Goal: Task Accomplishment & Management: Manage account settings

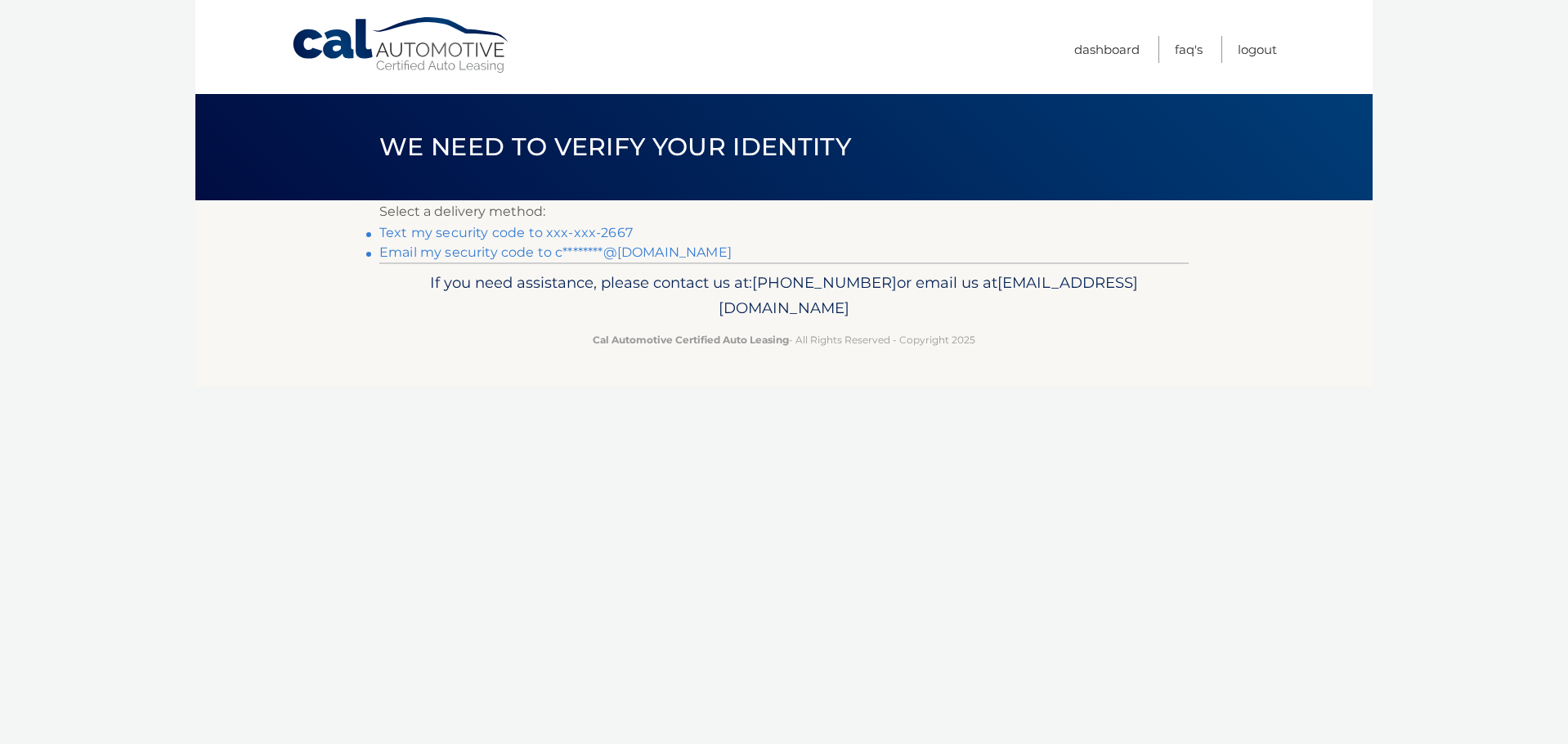
click at [605, 235] on link "Text my security code to xxx-xxx-2667" at bounding box center [506, 233] width 254 height 16
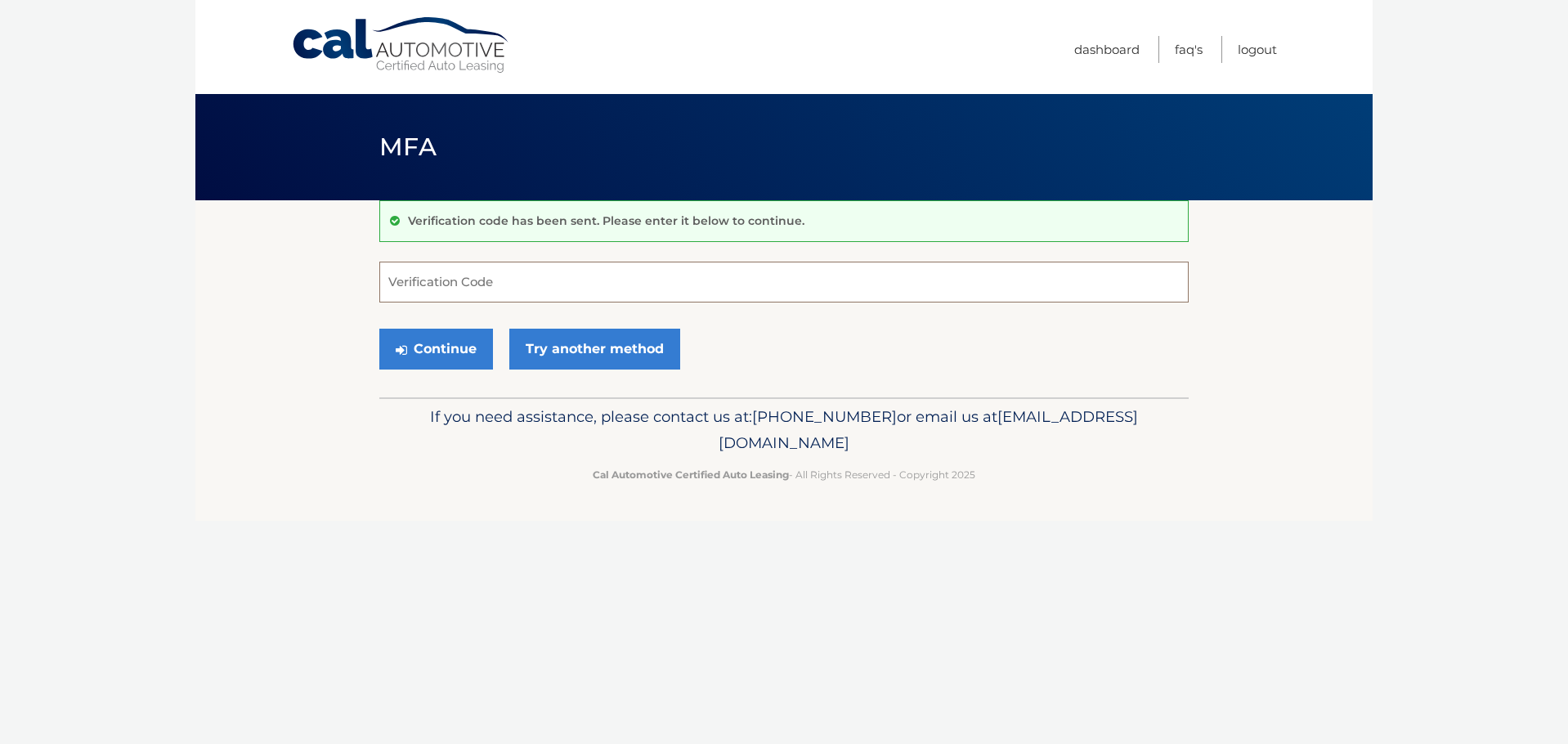
click at [503, 291] on input "Verification Code" at bounding box center [784, 282] width 810 height 41
type input "404362"
click at [436, 342] on button "Continue" at bounding box center [436, 349] width 114 height 41
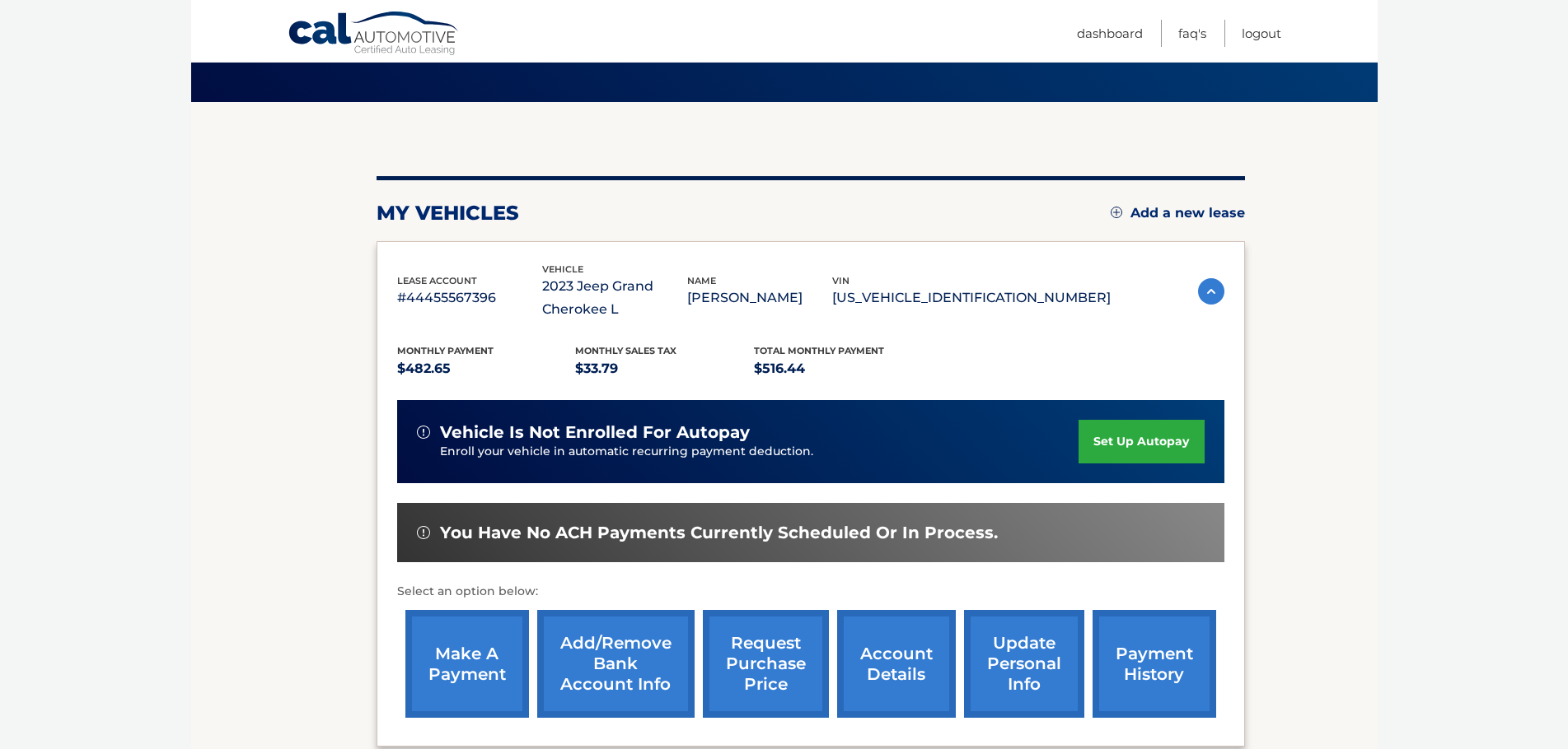
scroll to position [137, 0]
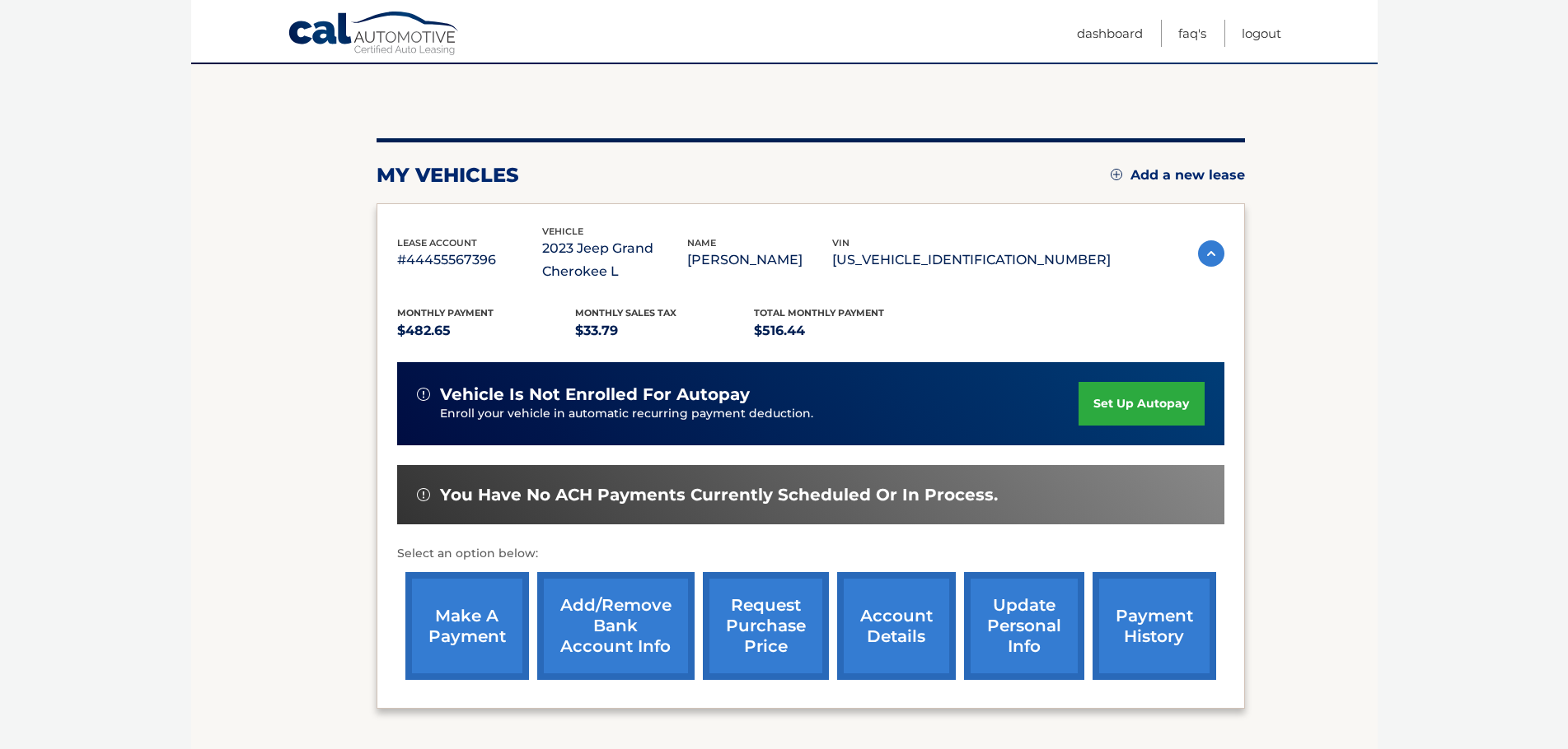
click at [892, 628] on link "account details" at bounding box center [896, 625] width 119 height 108
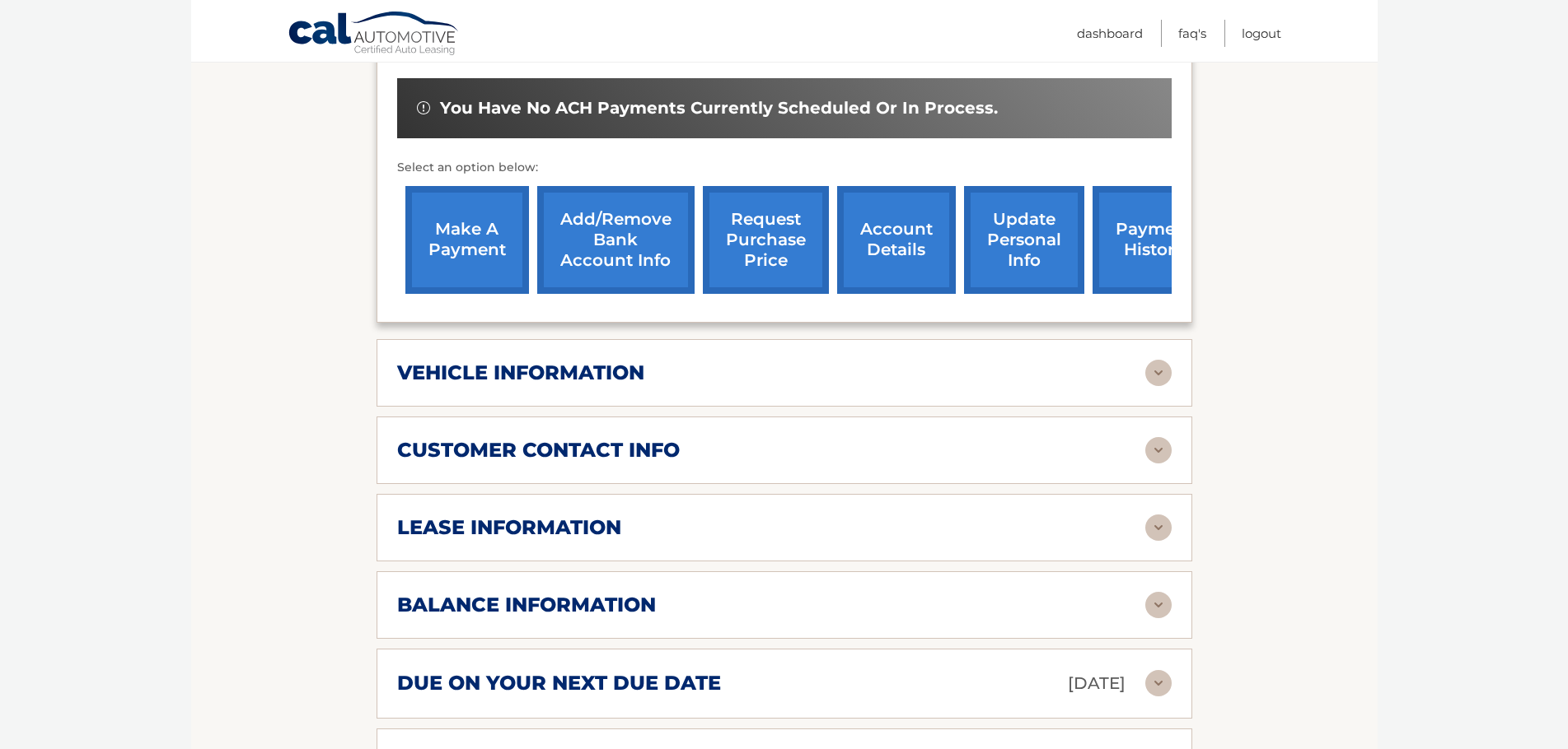
scroll to position [686, 0]
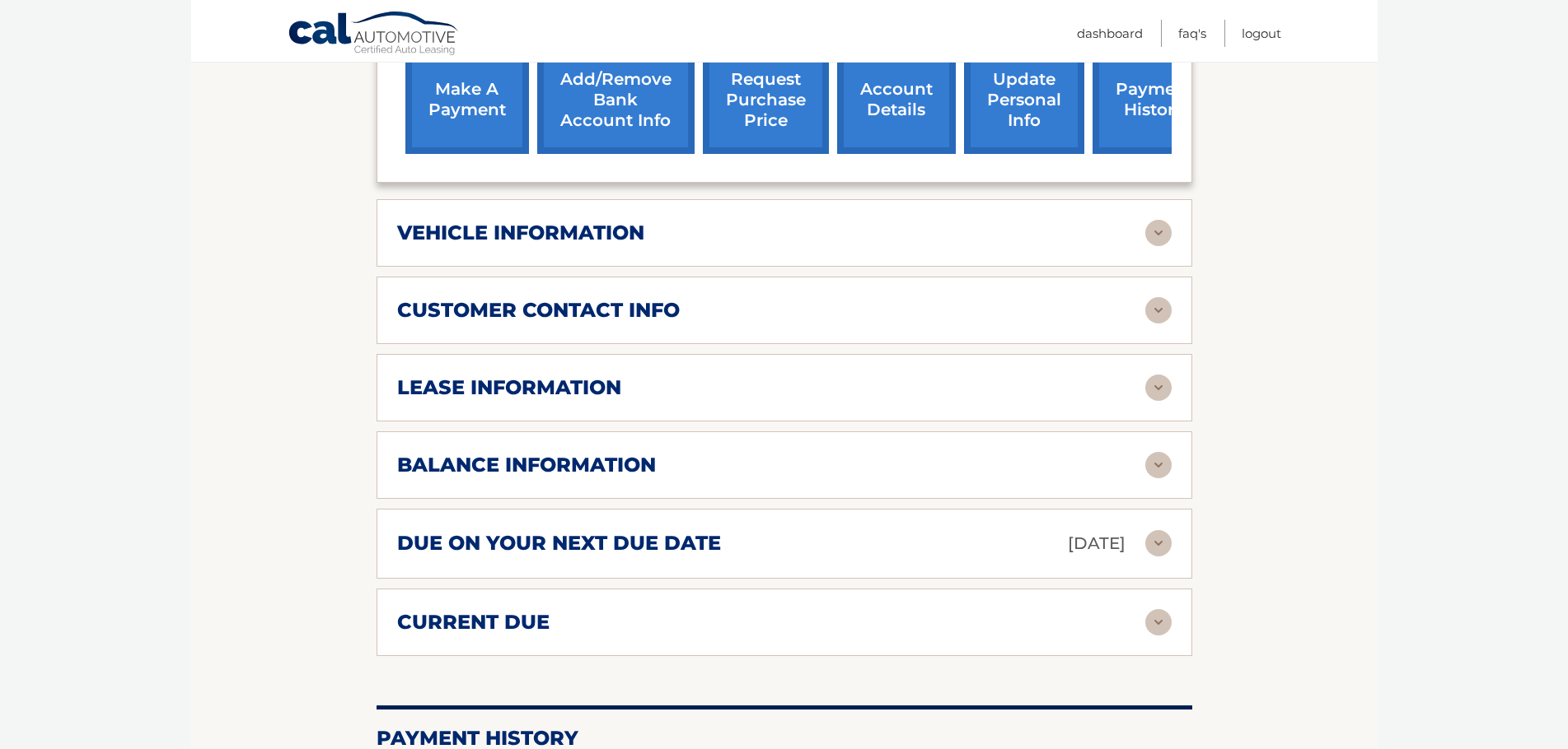
click at [533, 381] on h2 "lease information" at bounding box center [509, 387] width 224 height 25
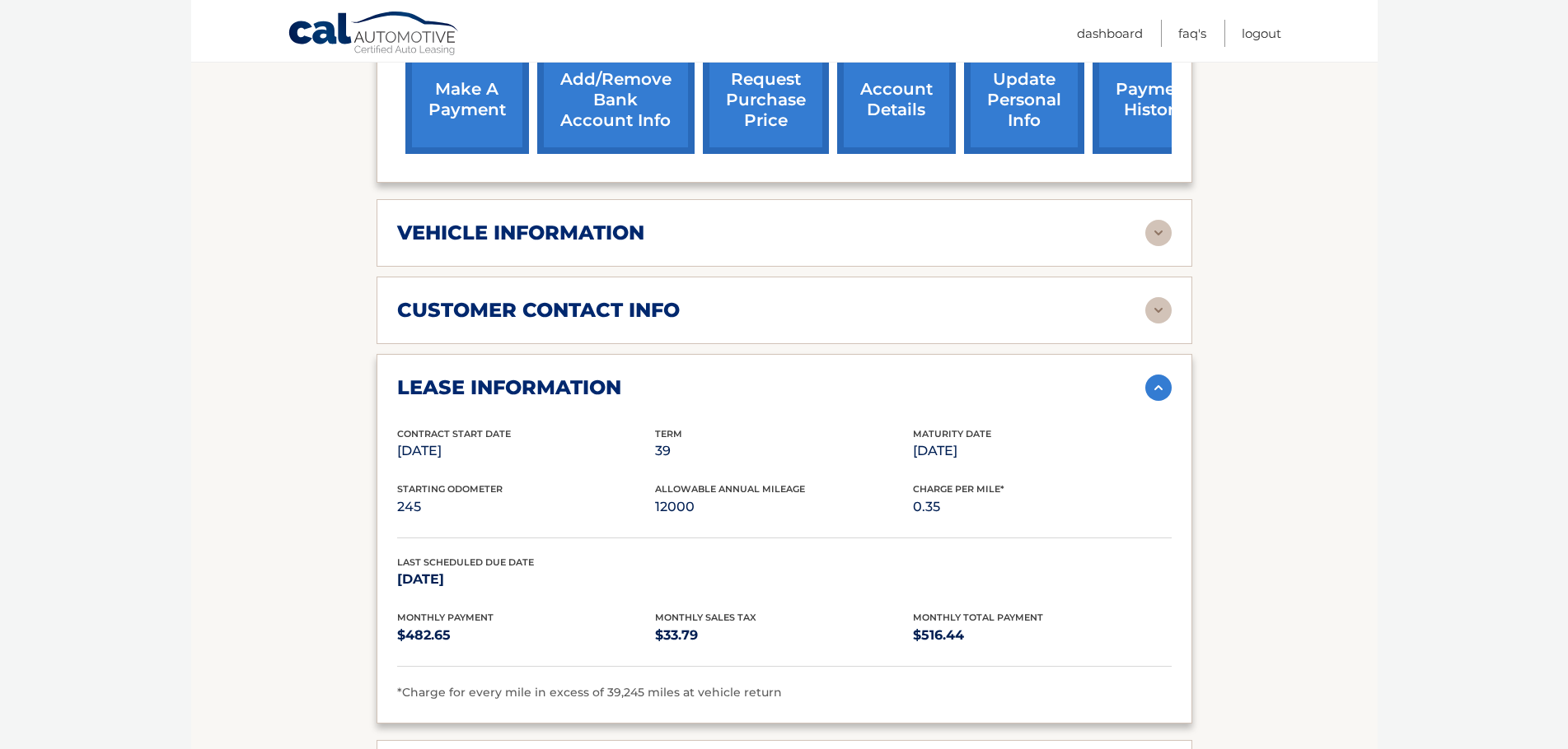
click at [533, 381] on h2 "lease information" at bounding box center [509, 387] width 224 height 25
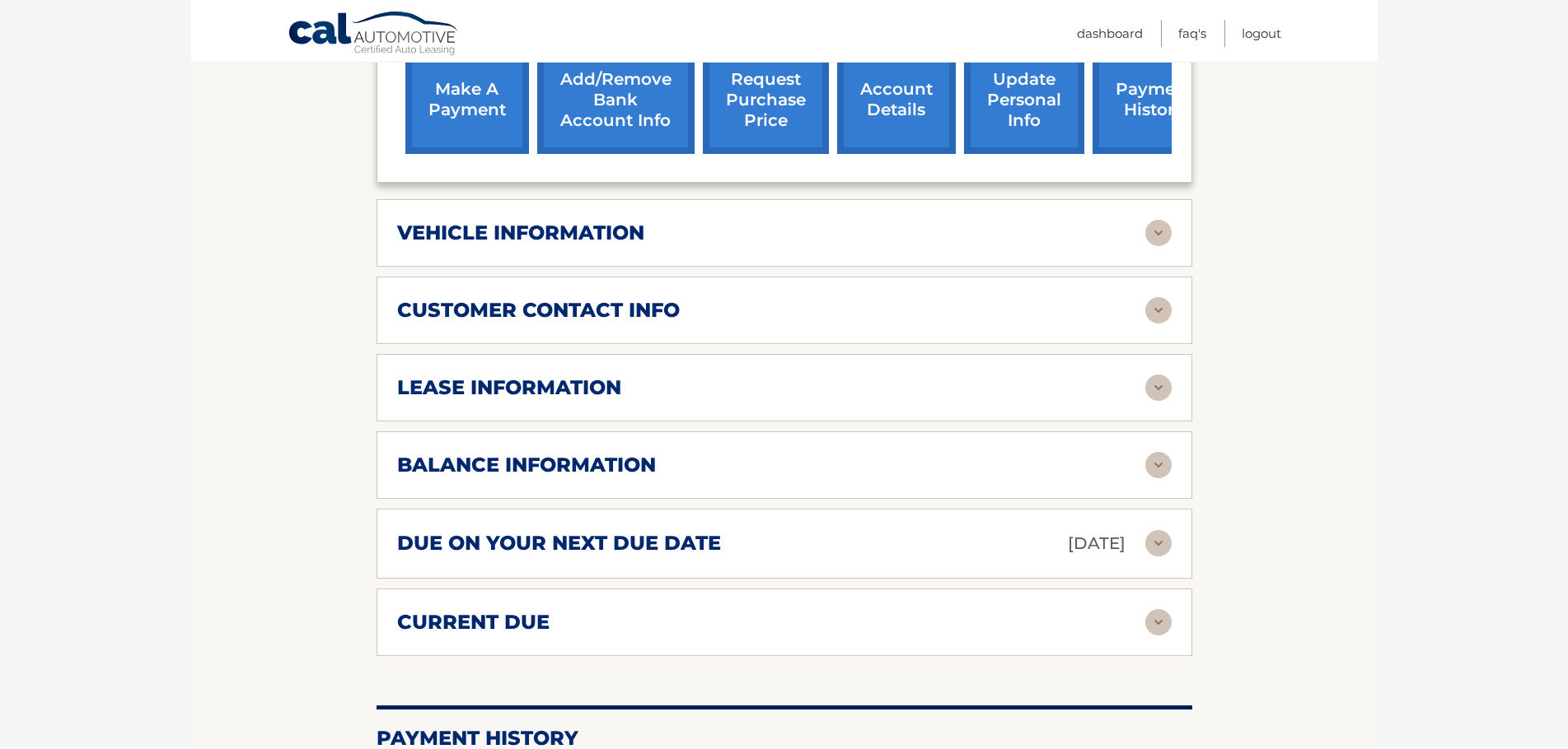
click at [485, 466] on h2 "balance information" at bounding box center [526, 465] width 258 height 25
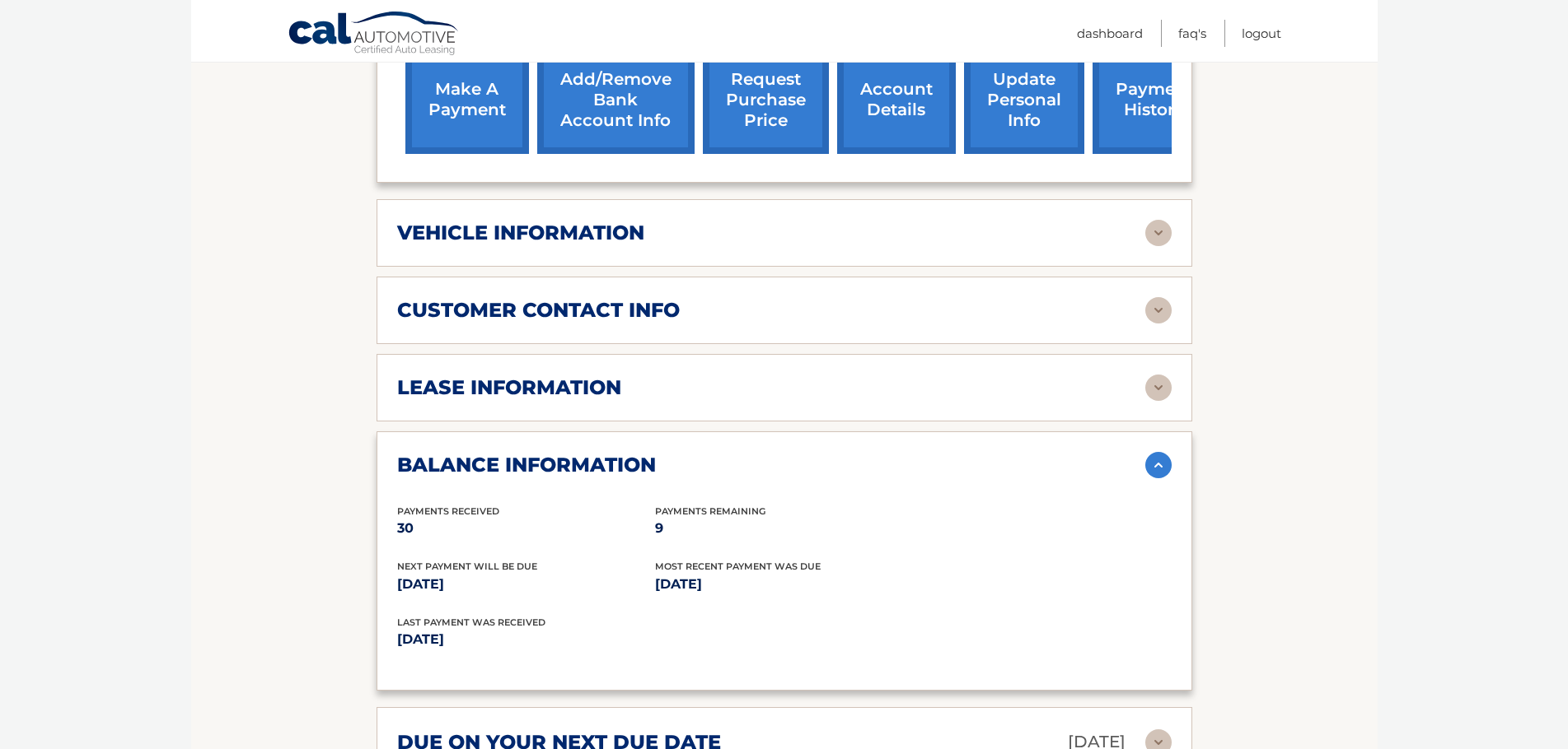
click at [486, 458] on h2 "balance information" at bounding box center [526, 465] width 258 height 25
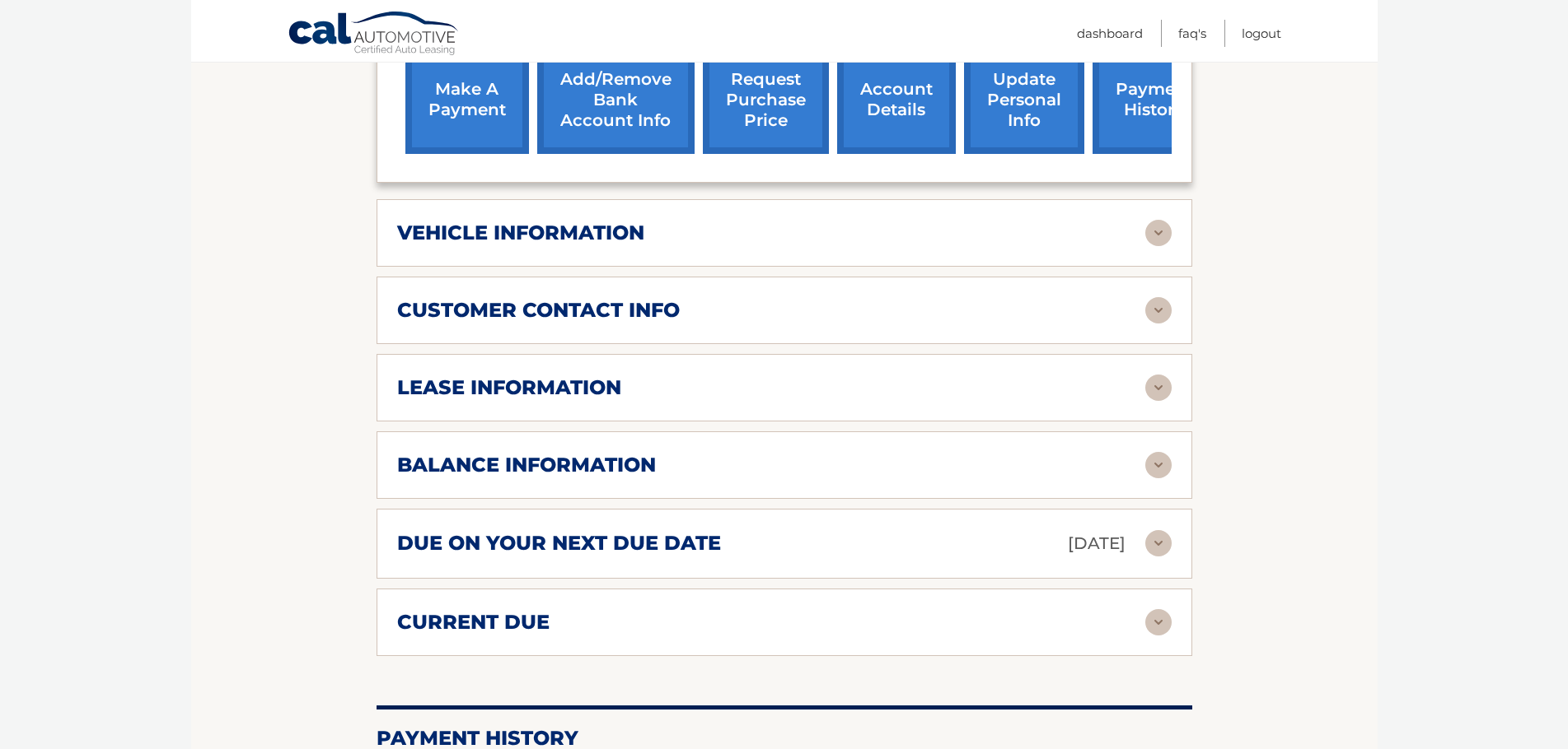
drag, startPoint x: 486, startPoint y: 458, endPoint x: 383, endPoint y: 441, distance: 104.4
click at [383, 441] on div "balance information Payments Received 30 Payments Remaining 9 Next Payment will…" at bounding box center [784, 465] width 816 height 67
click at [788, 91] on link "request purchase price" at bounding box center [766, 100] width 126 height 108
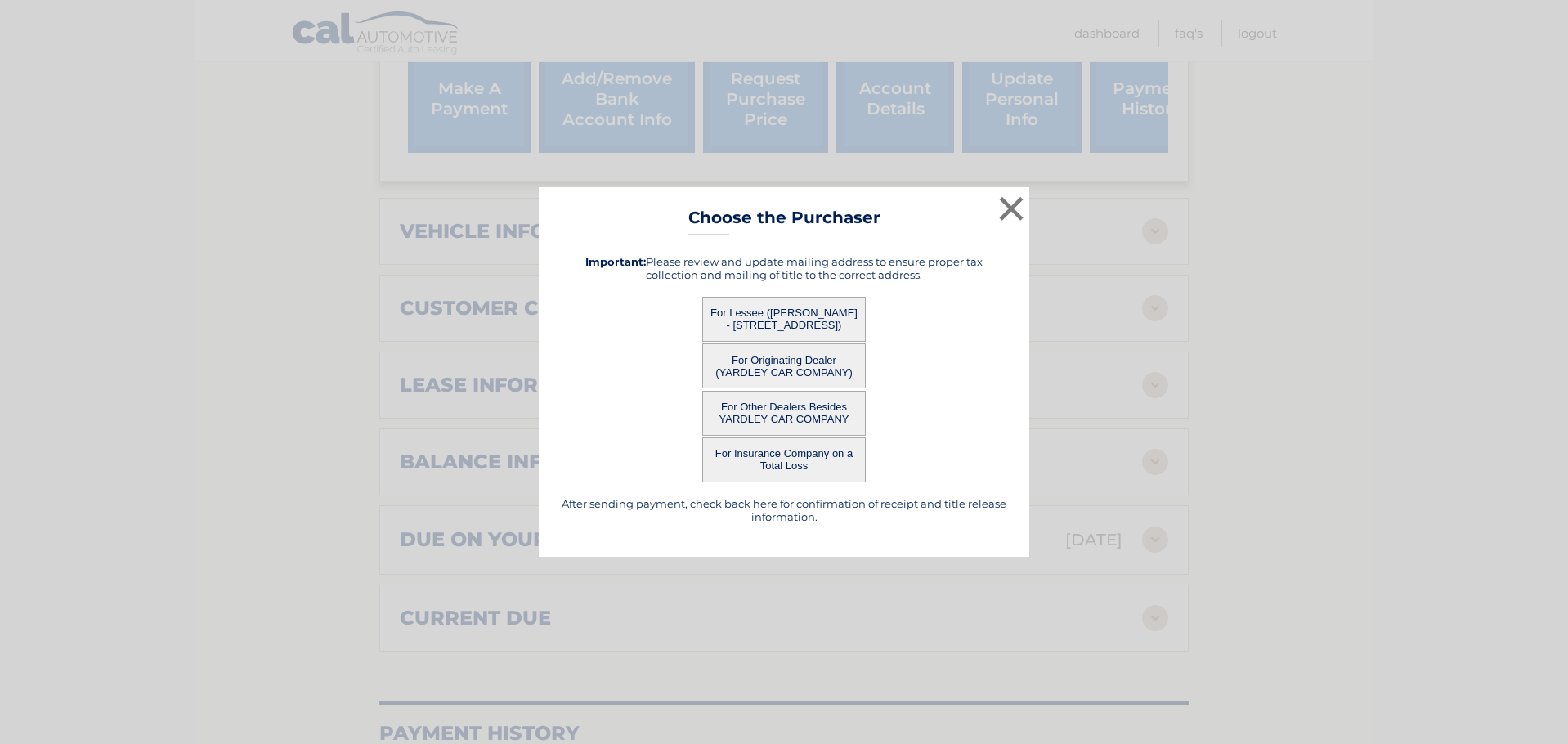
click at [789, 319] on button "For Lessee ([PERSON_NAME] - [STREET_ADDRESS])" at bounding box center [784, 319] width 164 height 45
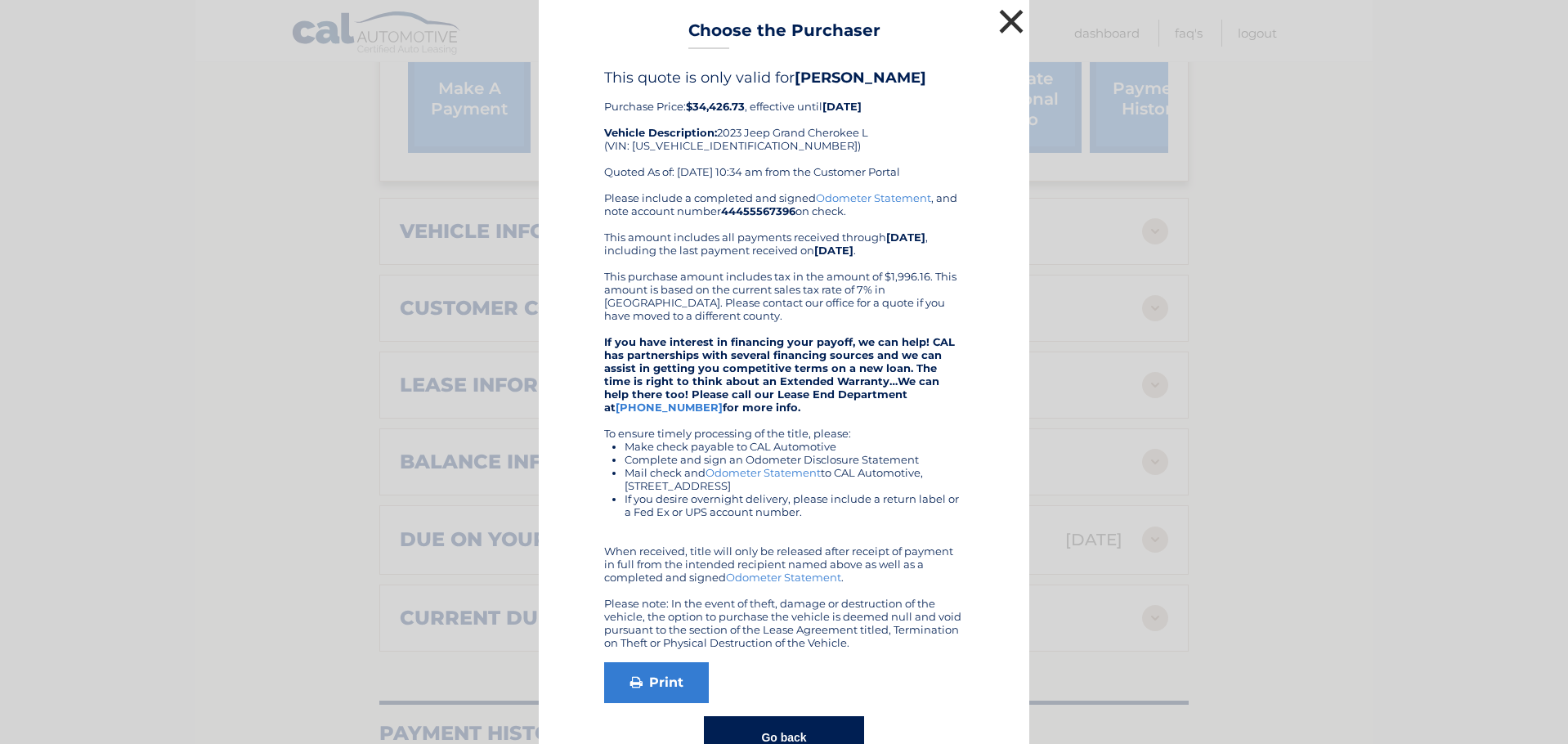
click at [1001, 18] on button "×" at bounding box center [1012, 21] width 33 height 33
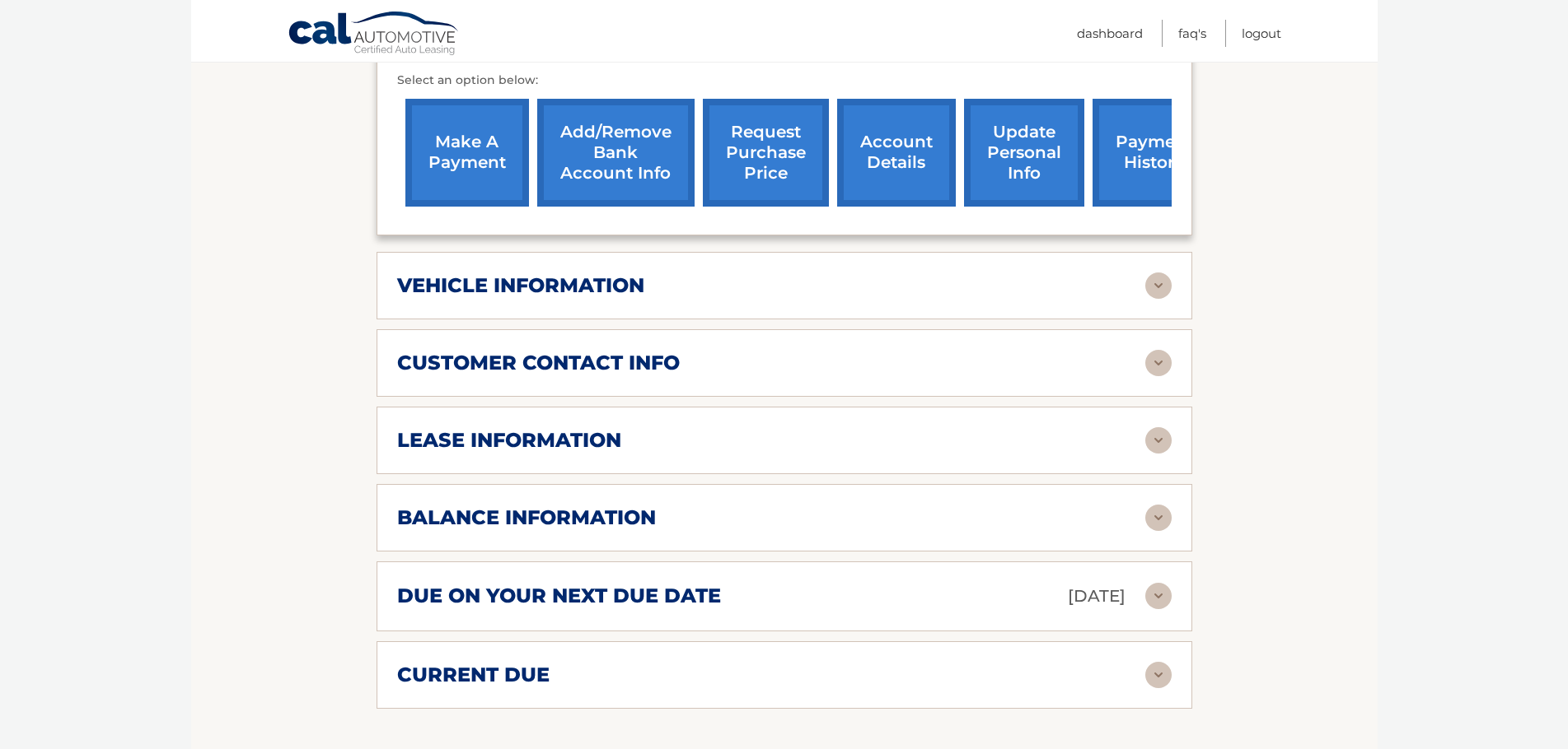
scroll to position [0, 0]
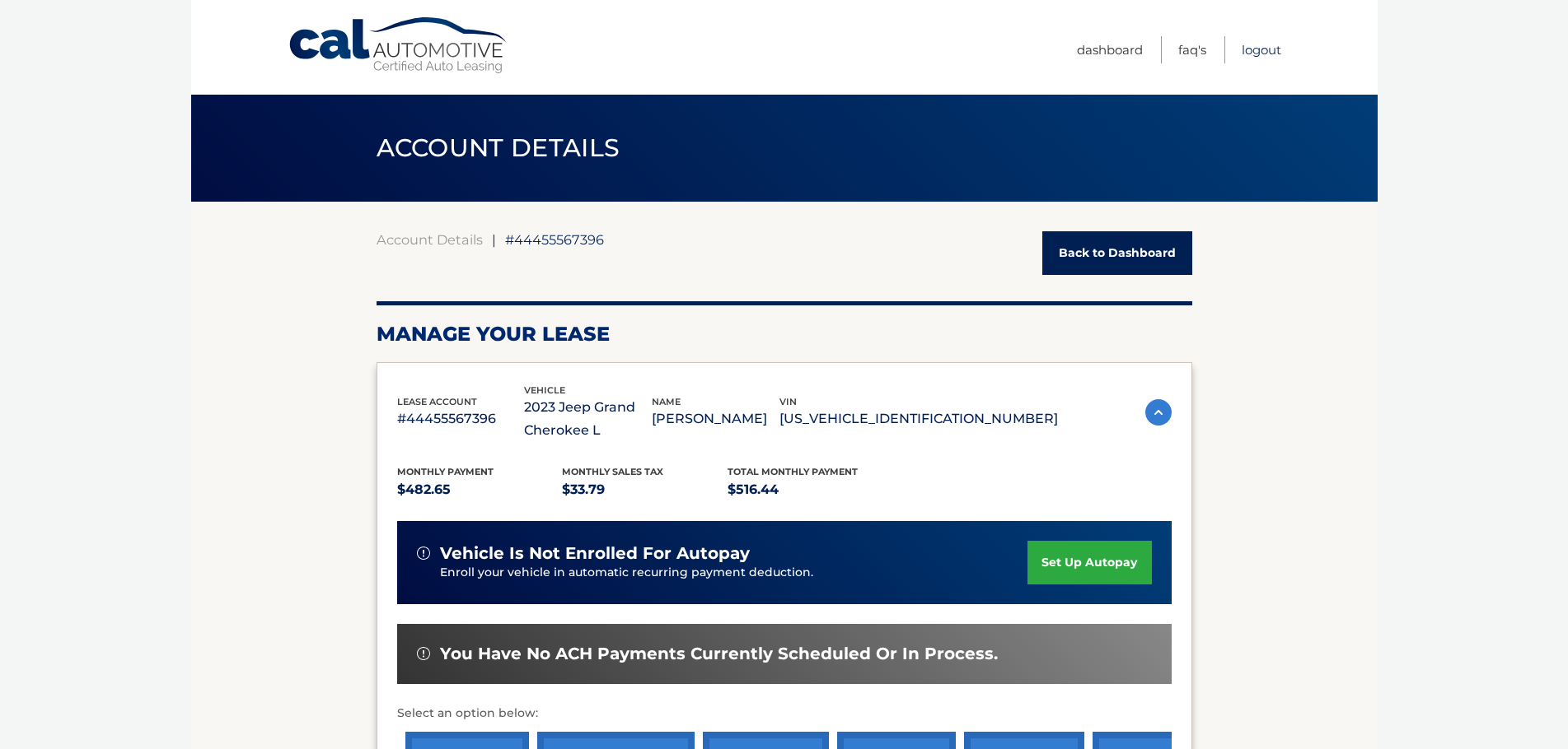
click at [1265, 43] on link "Logout" at bounding box center [1261, 49] width 40 height 27
